Goal: Communication & Community: Answer question/provide support

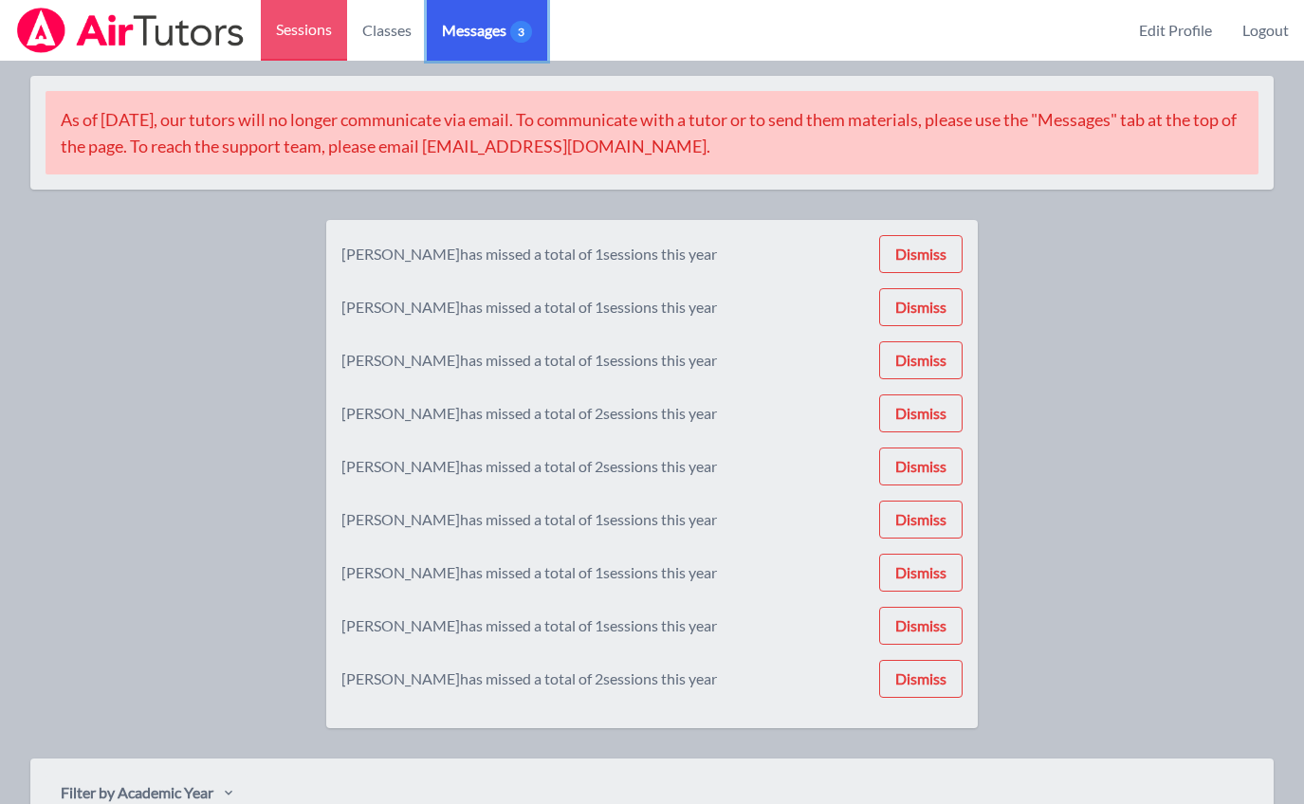
click at [509, 48] on link "Messages 3" at bounding box center [487, 30] width 120 height 61
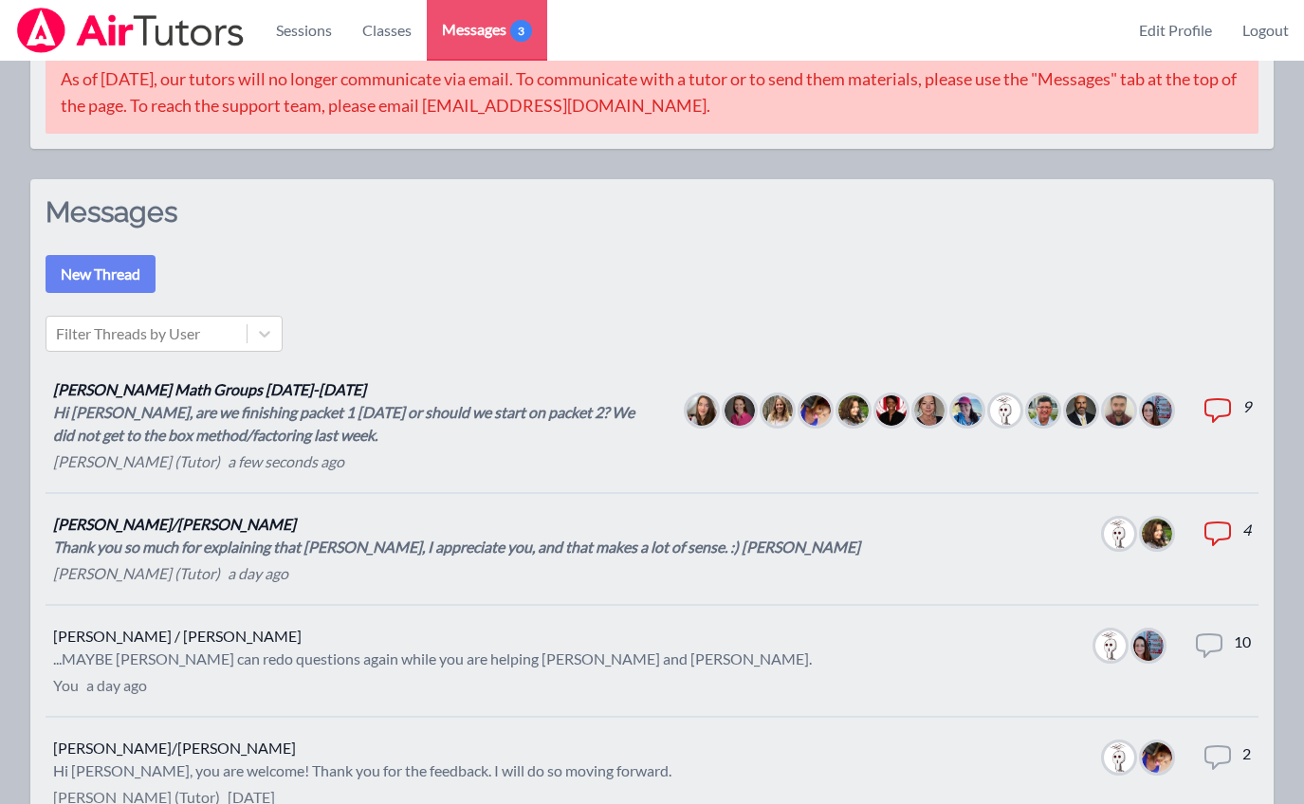
scroll to position [53, 0]
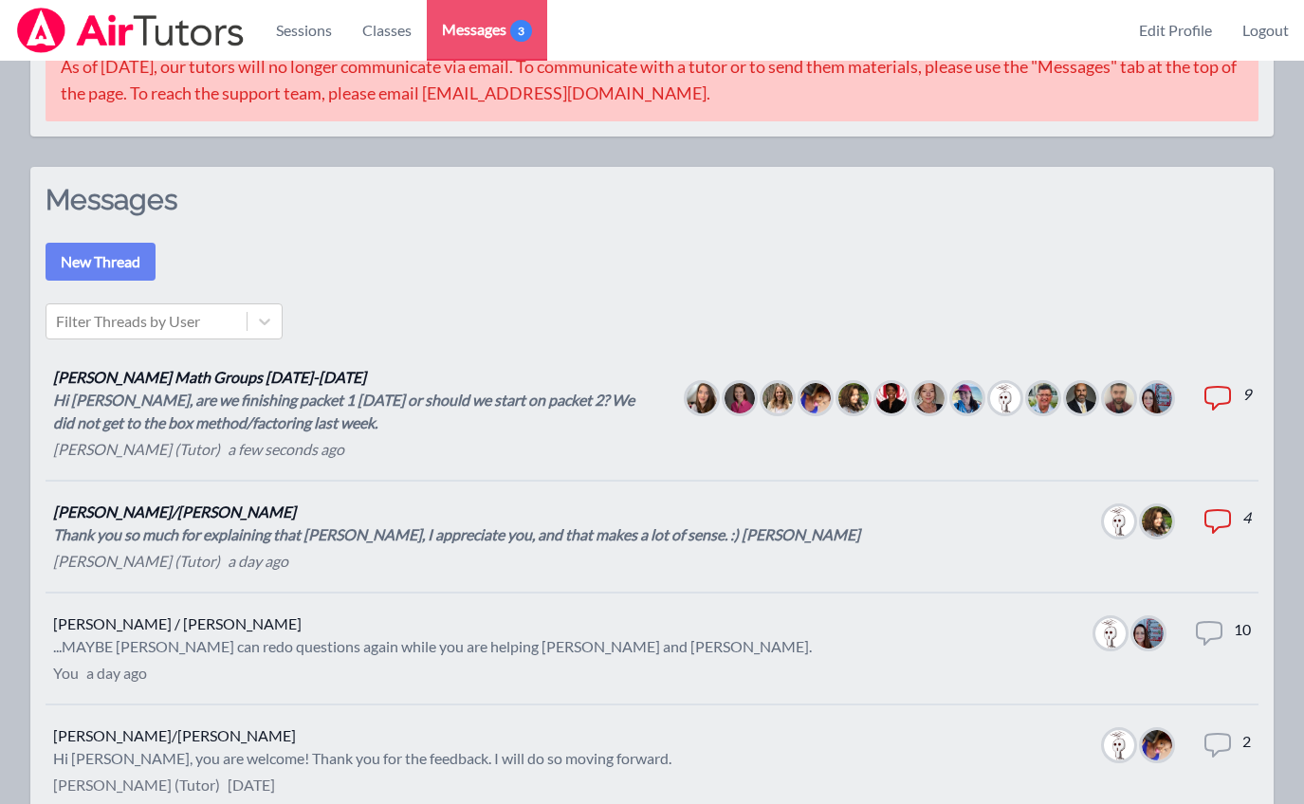
click at [319, 527] on div "Thank you so much for explaining that [PERSON_NAME], I appreciate you, and that…" at bounding box center [456, 534] width 807 height 23
click at [267, 392] on div "Hi [PERSON_NAME], are we finishing packet 1 [DATE] or should we start on packet…" at bounding box center [354, 412] width 603 height 46
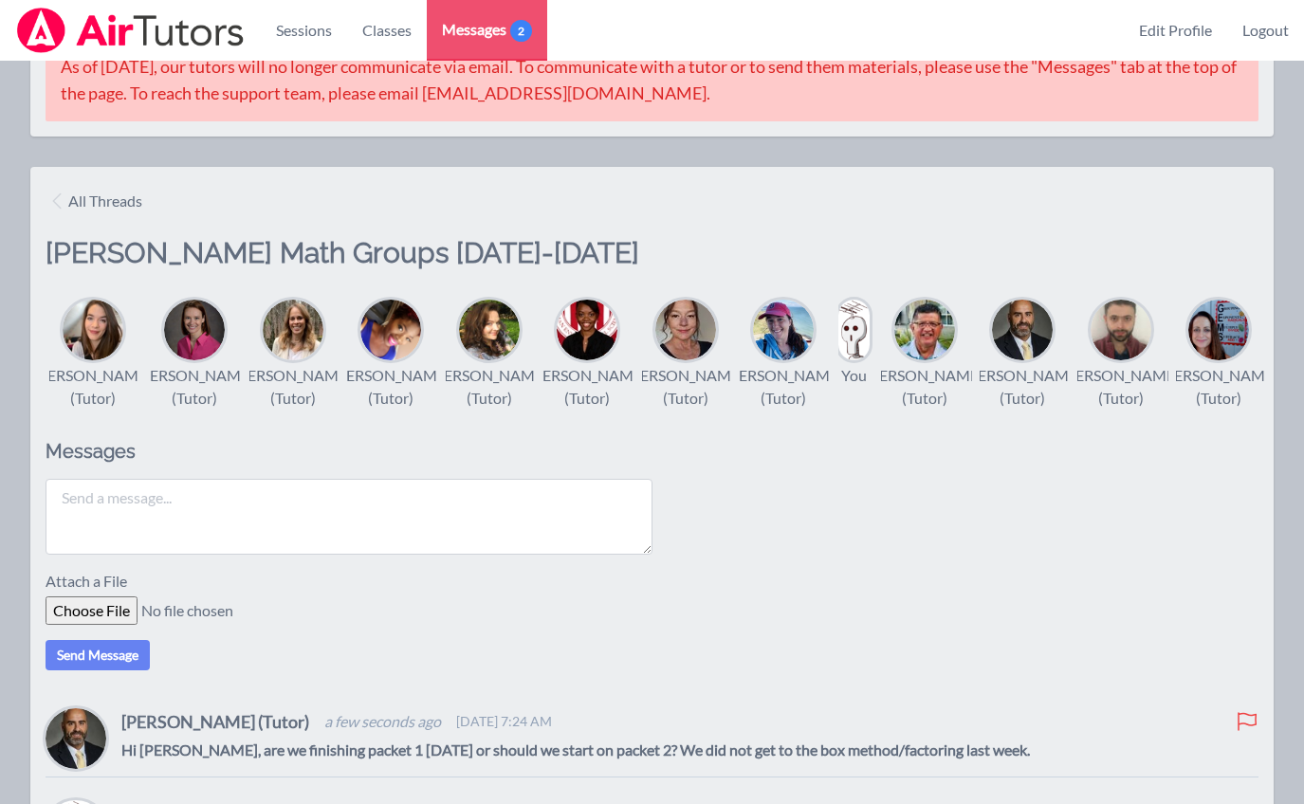
click at [413, 537] on textarea at bounding box center [349, 517] width 607 height 76
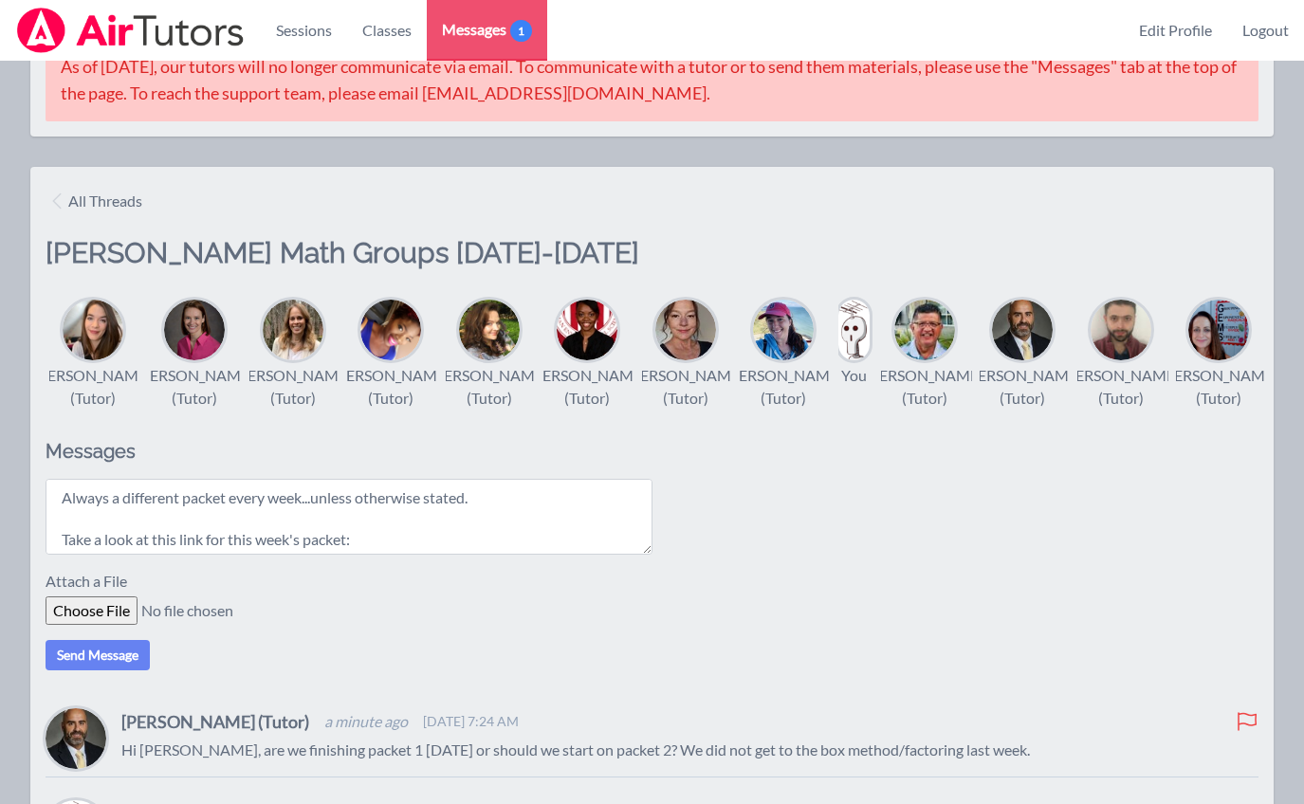
scroll to position [15, 0]
click at [441, 555] on textarea "Always a different packet every week...unless otherwise stated. Take a look at …" at bounding box center [349, 517] width 607 height 76
paste textarea "[URL][DOMAIN_NAME]"
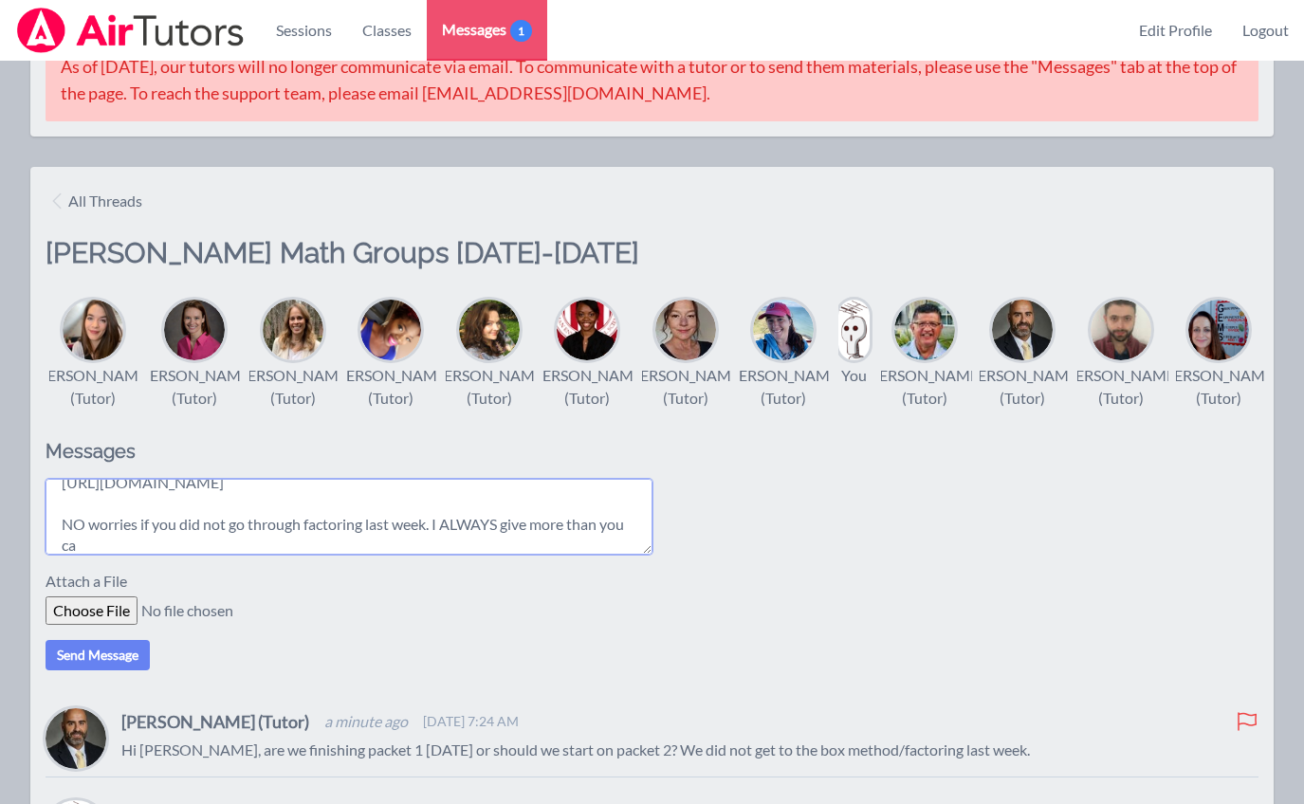
scroll to position [99, 0]
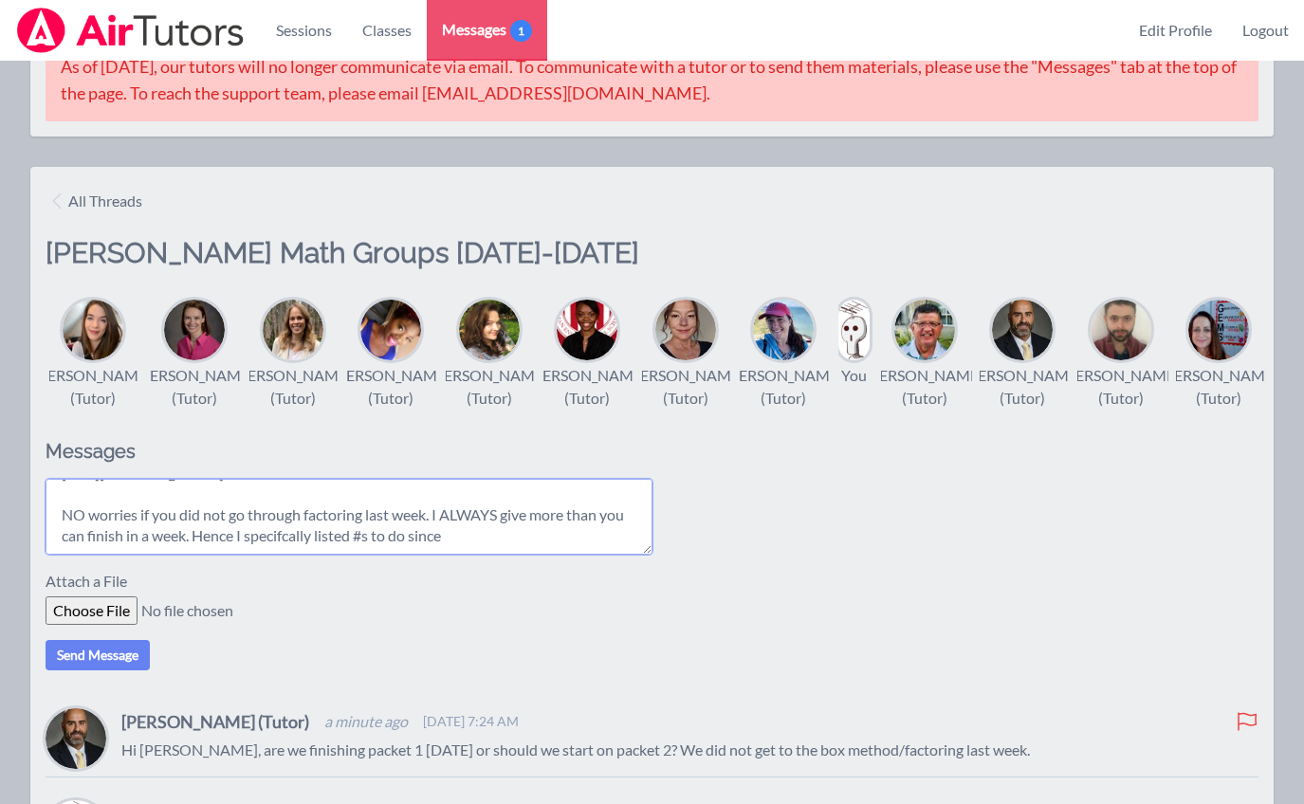
click at [281, 555] on textarea "Always a different packet every week...unless otherwise stated. Take a look at …" at bounding box center [349, 517] width 607 height 76
click at [487, 555] on textarea "Always a different packet every week...unless otherwise stated. Take a look at …" at bounding box center [349, 517] width 607 height 76
drag, startPoint x: 190, startPoint y: 545, endPoint x: 434, endPoint y: 564, distance: 245.4
click at [434, 555] on textarea "Always a different packet every week...unless otherwise stated. Take a look at …" at bounding box center [349, 517] width 607 height 76
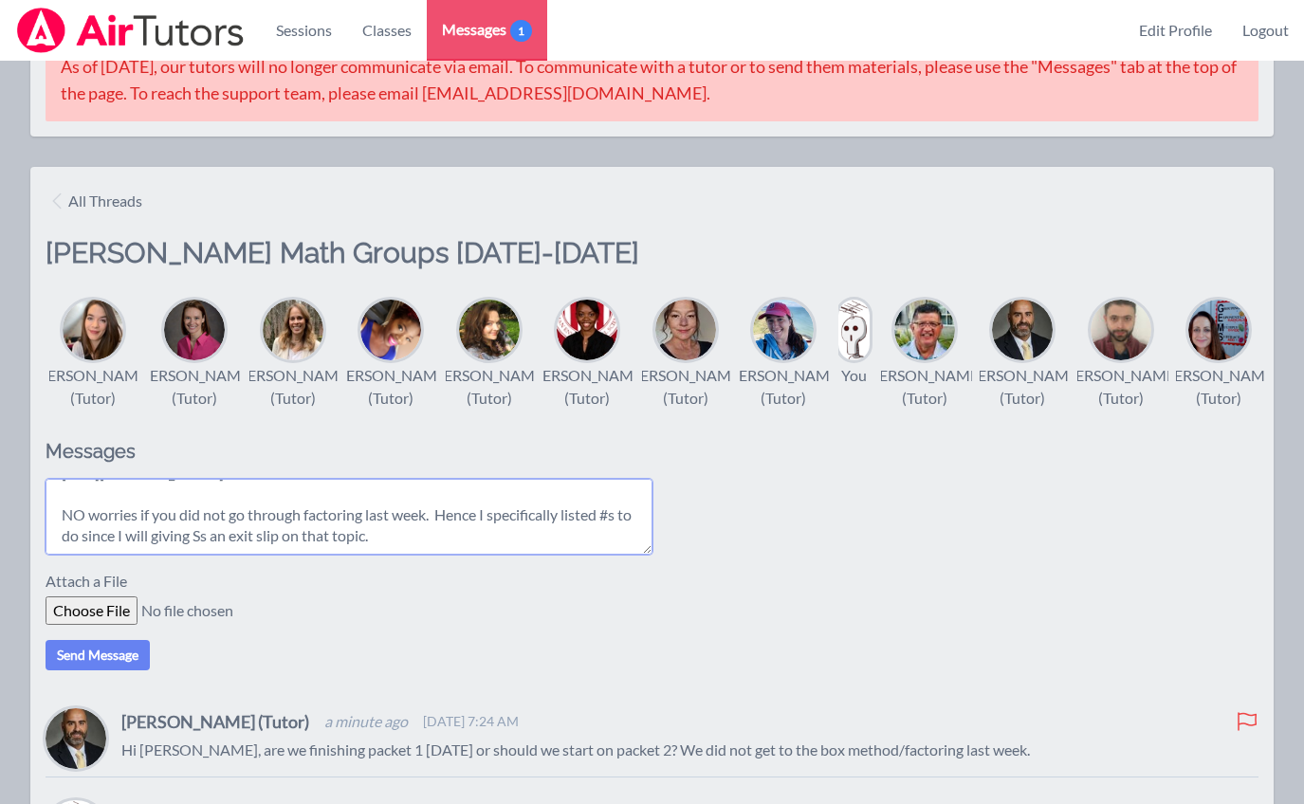
scroll to position [108, 0]
click at [442, 555] on textarea "Always a different packet every week...unless otherwise stated. Take a look at …" at bounding box center [349, 517] width 607 height 76
paste textarea "I ALWAYS give more than you can finish in a week."
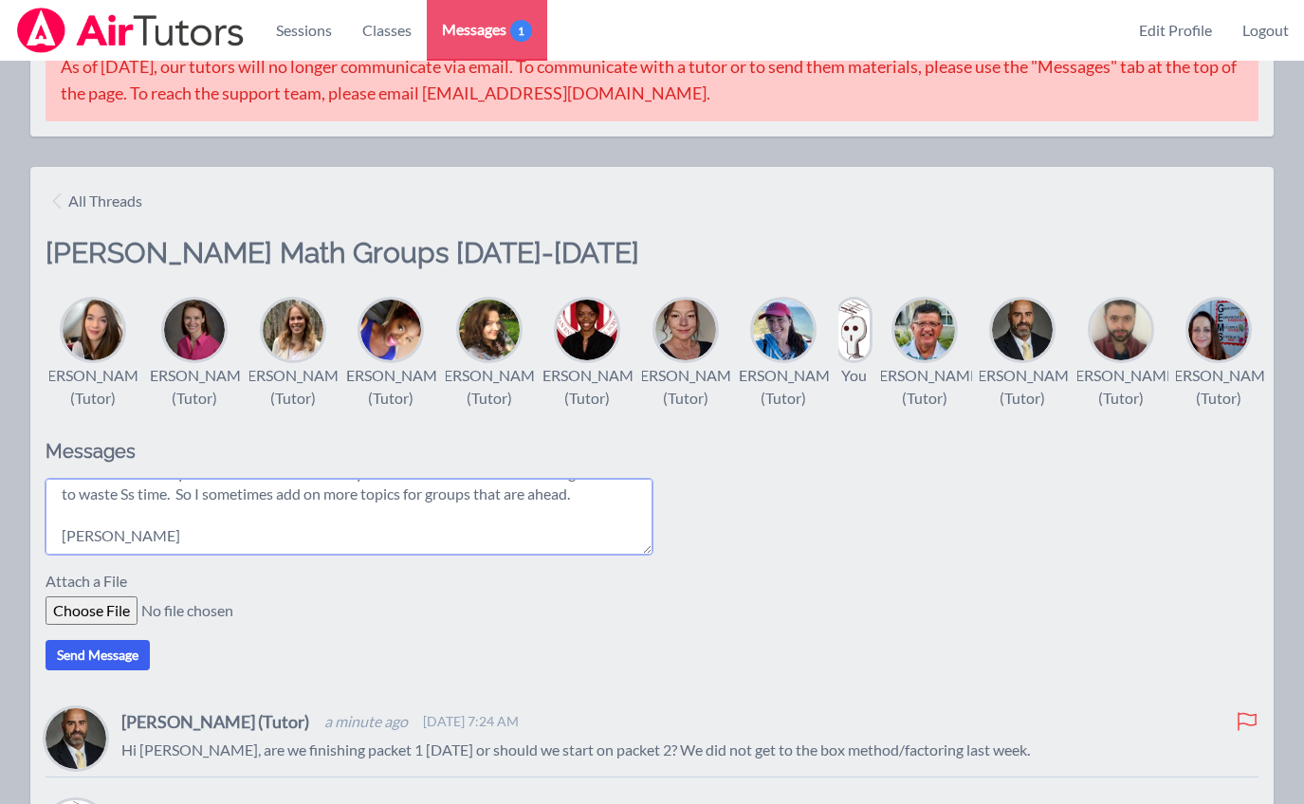
type textarea "Always a different packet every week...unless otherwise stated. Take a look at …"
click at [122, 670] on button "Send Message" at bounding box center [98, 655] width 104 height 30
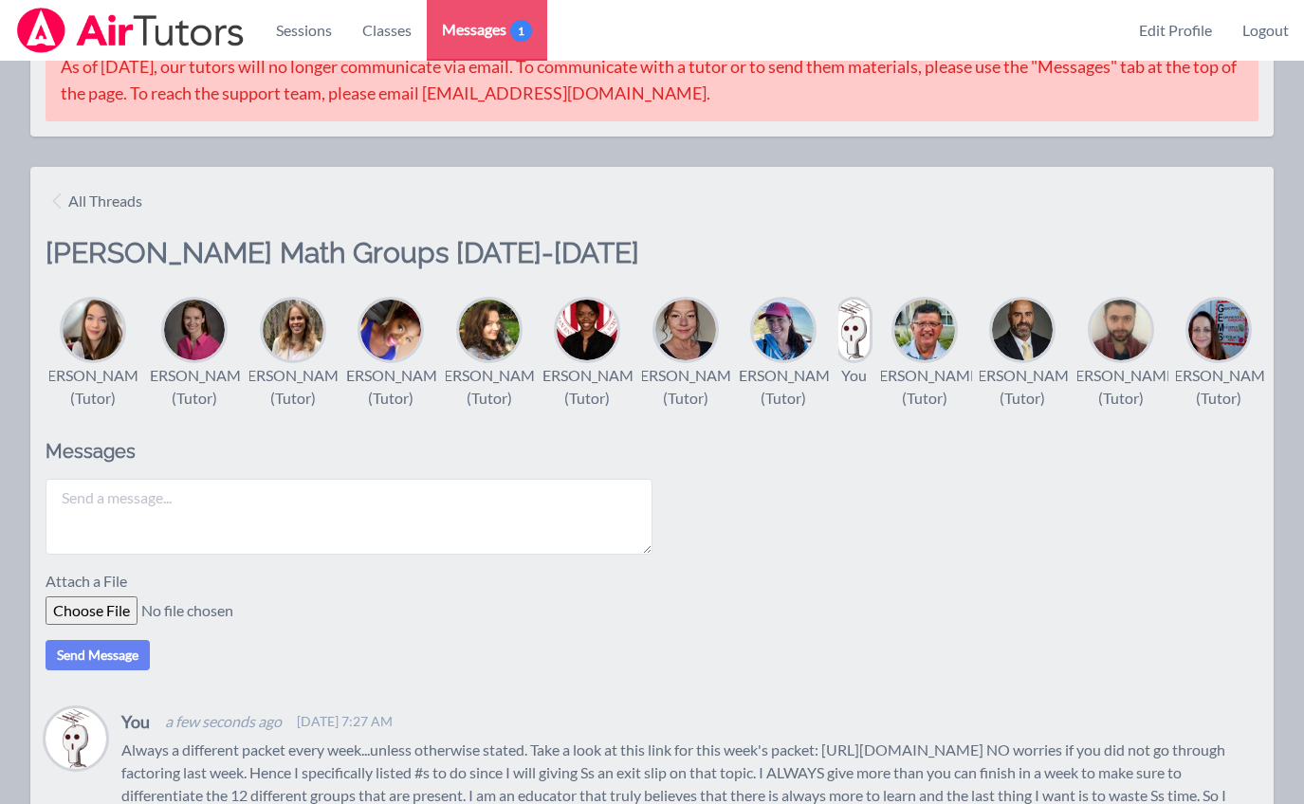
scroll to position [0, 0]
